Goal: Answer question/provide support: Share knowledge or assist other users

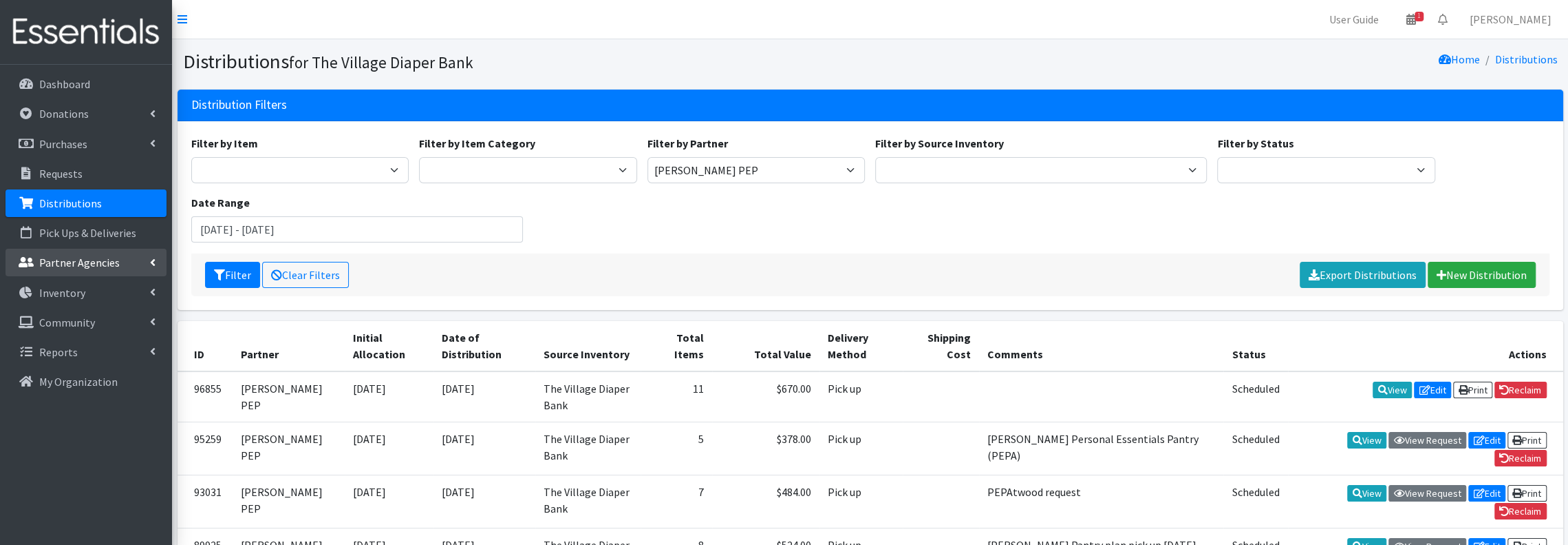
click at [76, 265] on p "Partner Agencies" at bounding box center [80, 262] width 80 height 14
click at [63, 296] on link "All Partners" at bounding box center [86, 293] width 161 height 28
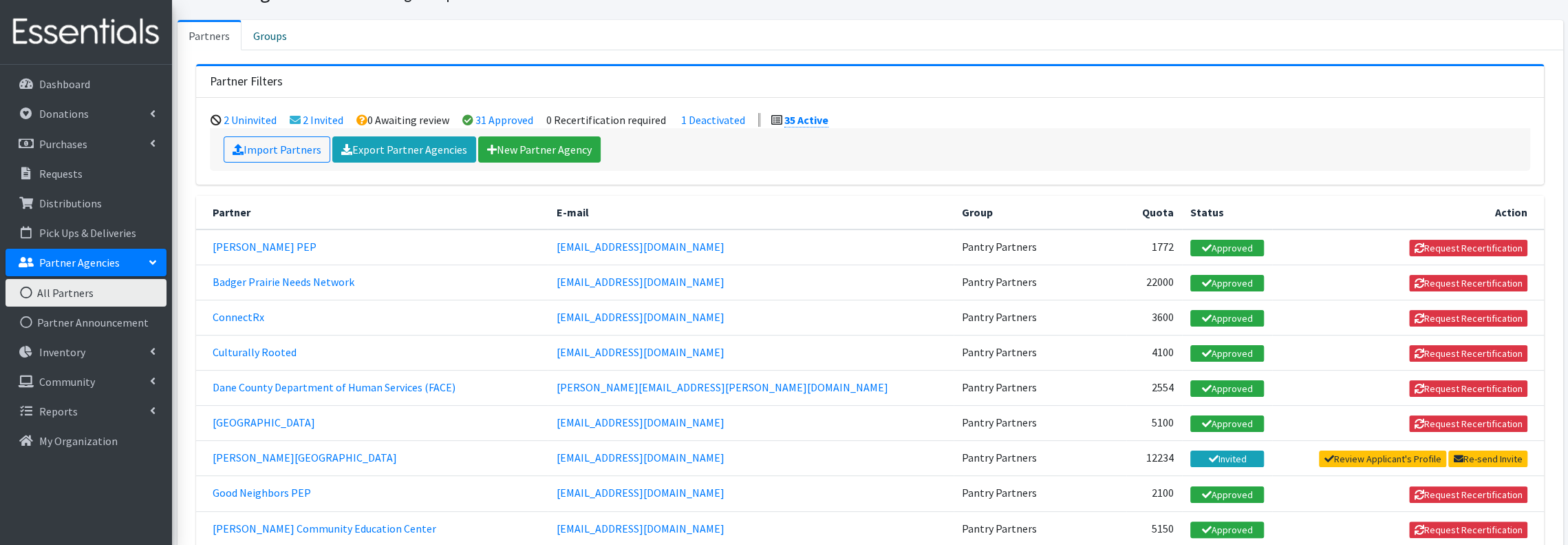
scroll to position [92, 0]
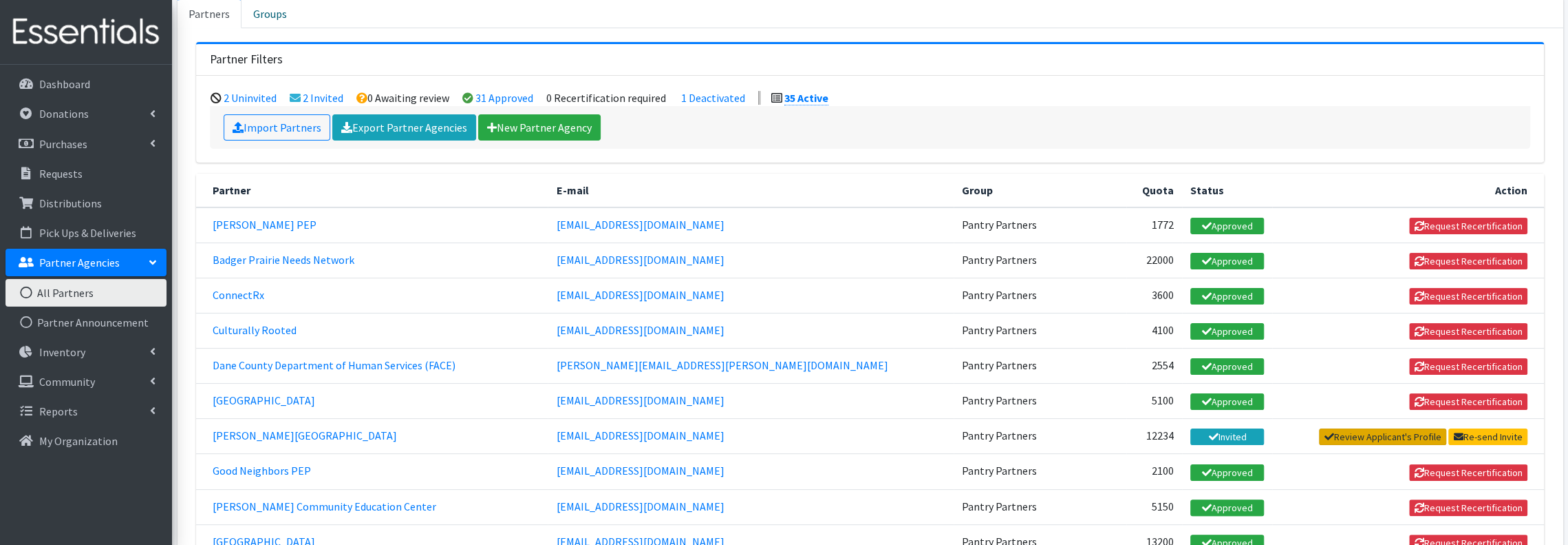
click at [1378, 428] on link "Review Applicant's Profile" at bounding box center [1382, 437] width 127 height 17
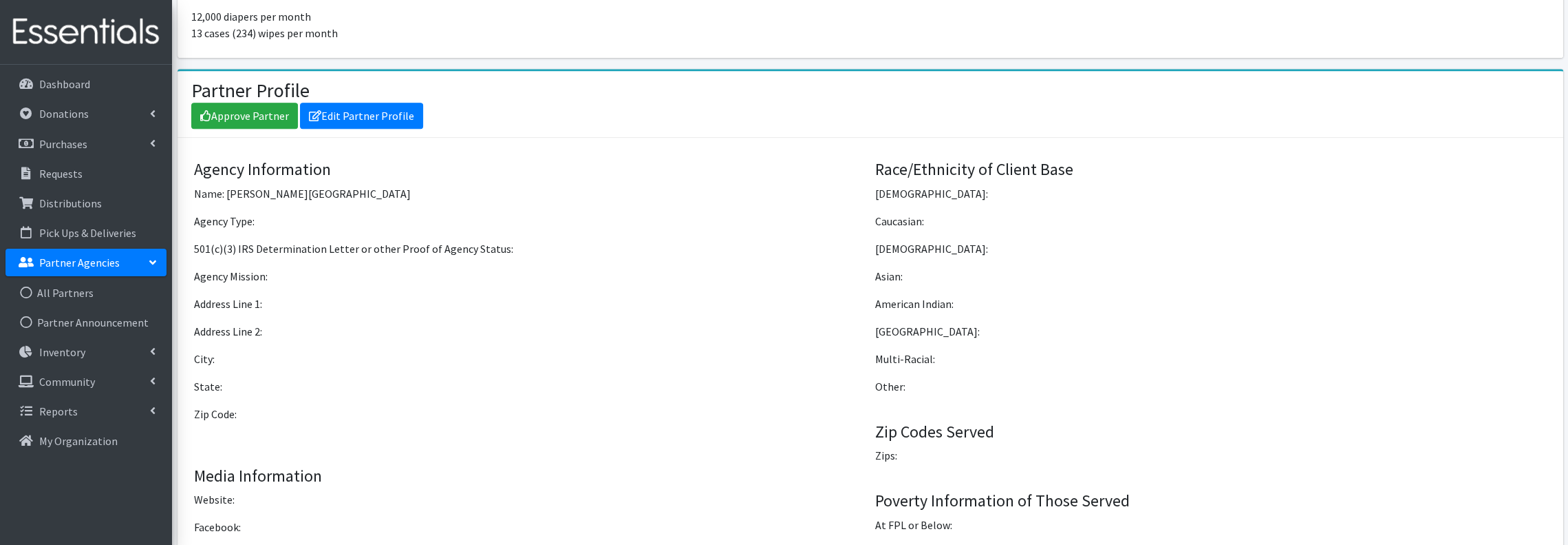
scroll to position [866, 0]
